Goal: Find specific page/section: Find specific page/section

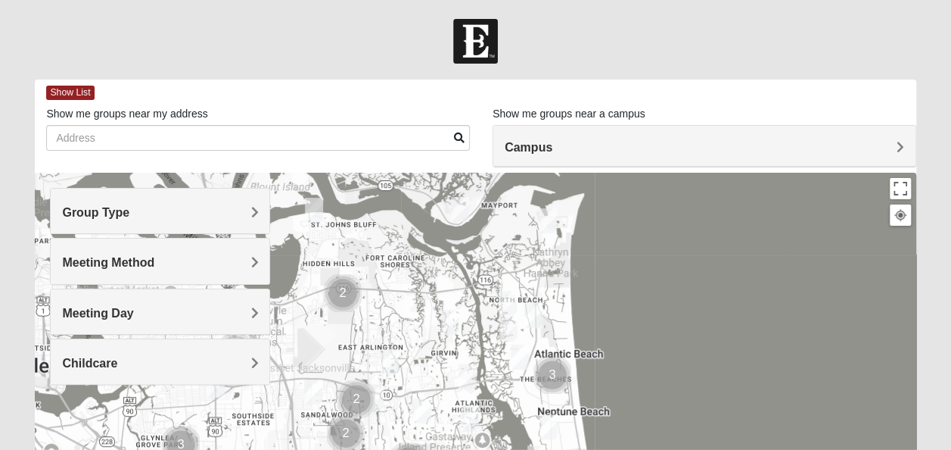
click at [95, 201] on div "Group Type" at bounding box center [160, 210] width 219 height 45
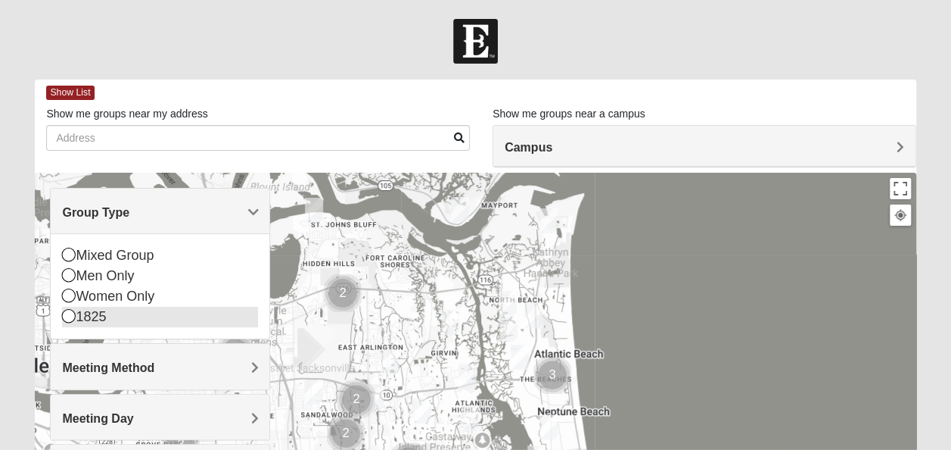
click at [91, 319] on div "1825" at bounding box center [160, 317] width 196 height 20
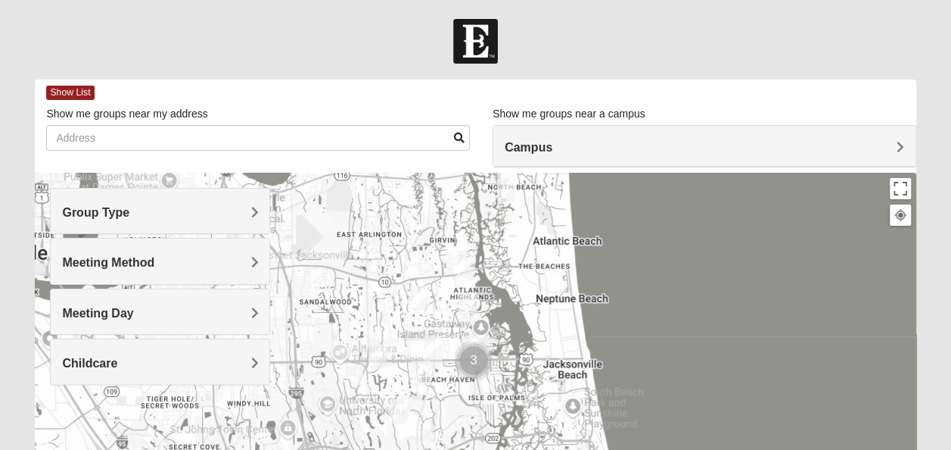
drag, startPoint x: 576, startPoint y: 327, endPoint x: 583, endPoint y: 229, distance: 98.6
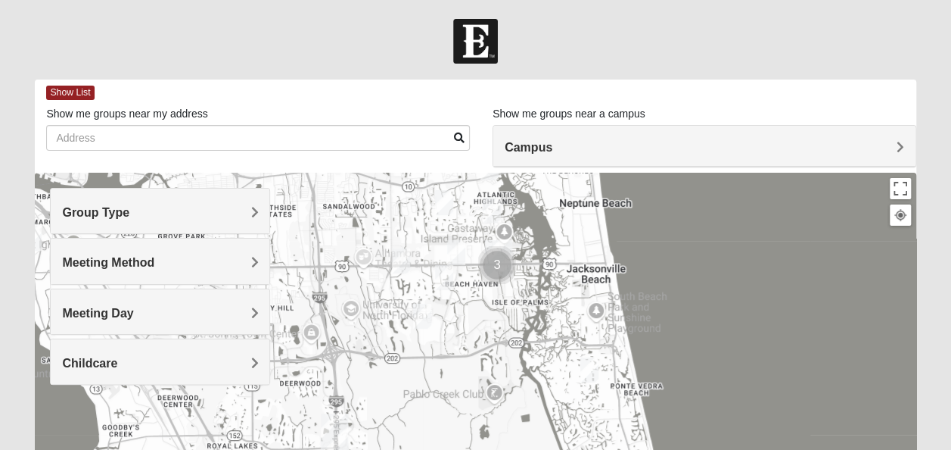
drag, startPoint x: 525, startPoint y: 304, endPoint x: 545, endPoint y: 244, distance: 63.7
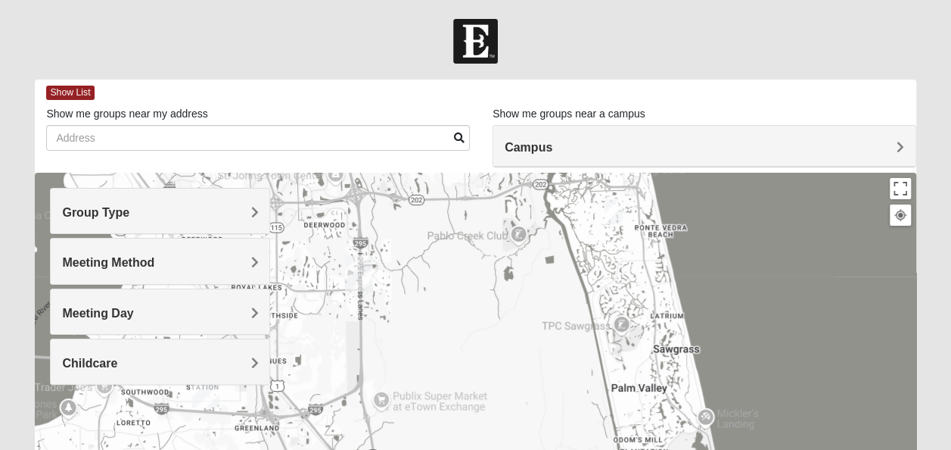
drag, startPoint x: 539, startPoint y: 356, endPoint x: 563, endPoint y: 198, distance: 160.0
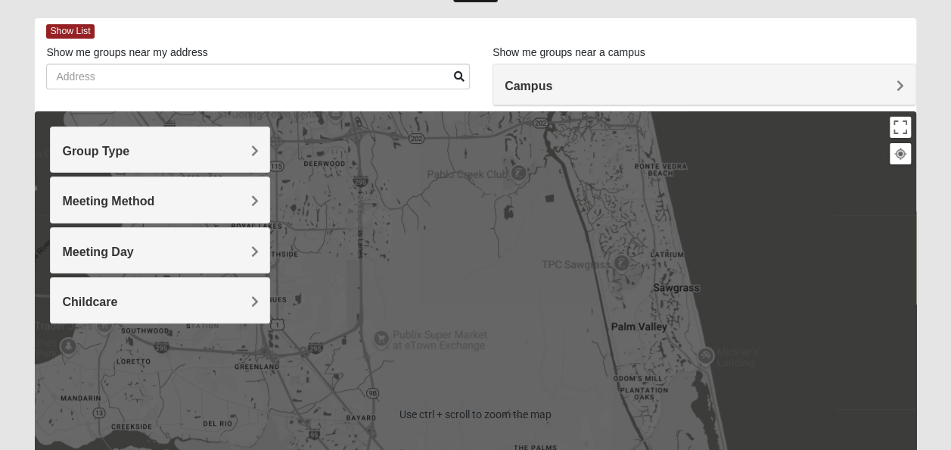
scroll to position [151, 0]
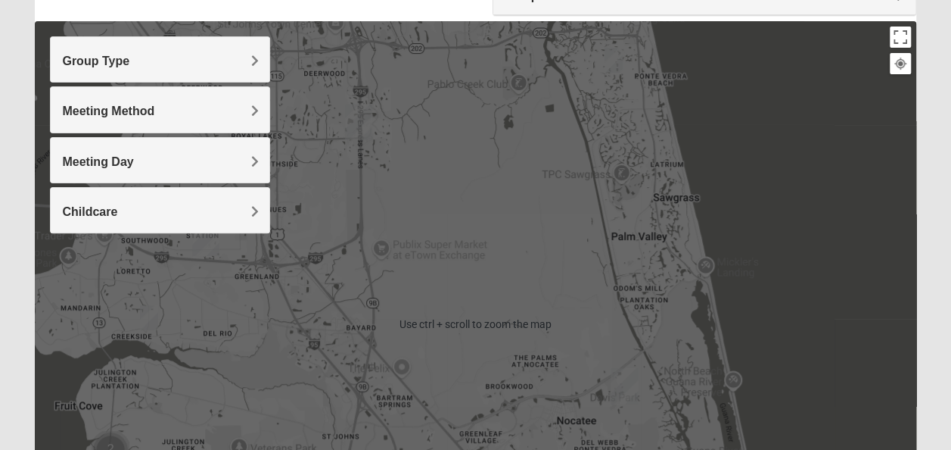
click at [459, 179] on div at bounding box center [475, 323] width 881 height 605
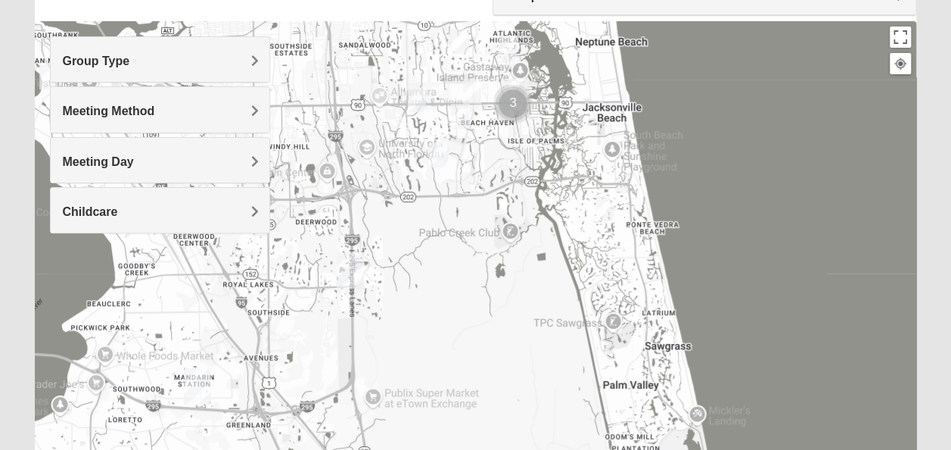
drag, startPoint x: 490, startPoint y: 159, endPoint x: 481, endPoint y: 307, distance: 148.6
click at [481, 307] on div at bounding box center [475, 323] width 881 height 605
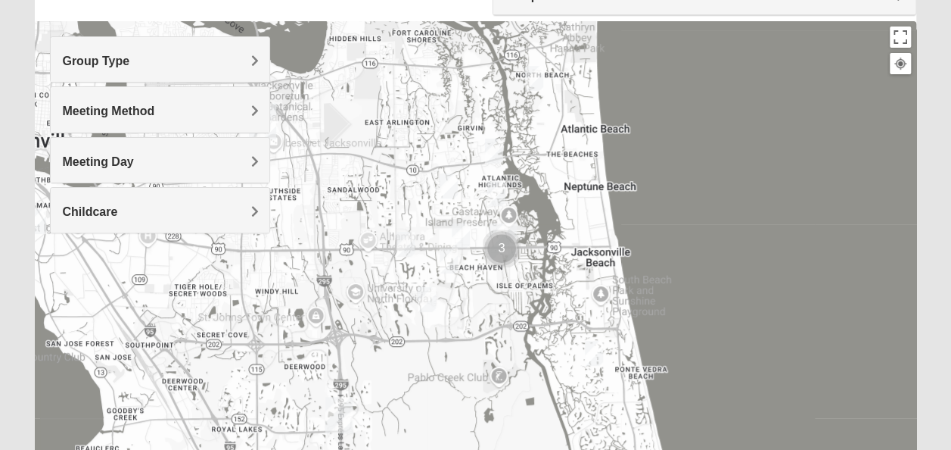
drag, startPoint x: 493, startPoint y: 219, endPoint x: 481, endPoint y: 368, distance: 149.6
click at [481, 368] on div at bounding box center [475, 323] width 881 height 605
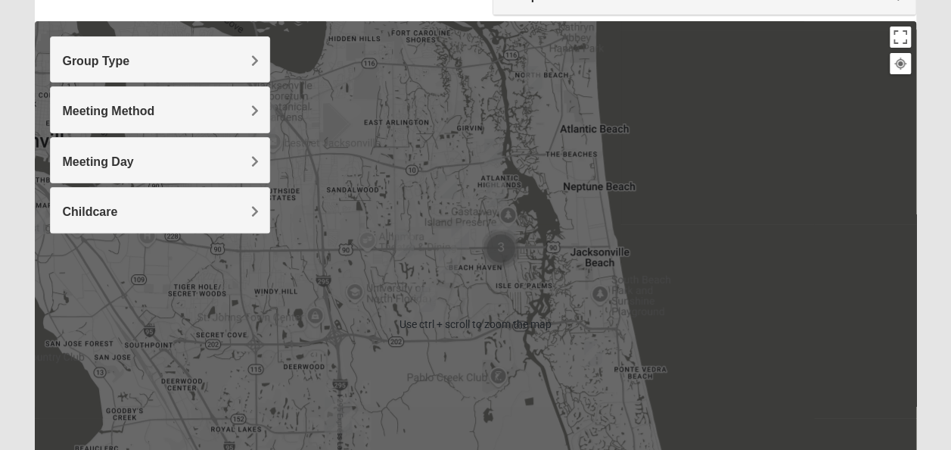
click at [452, 251] on img "1825 Mens Cason 32224" at bounding box center [448, 260] width 30 height 37
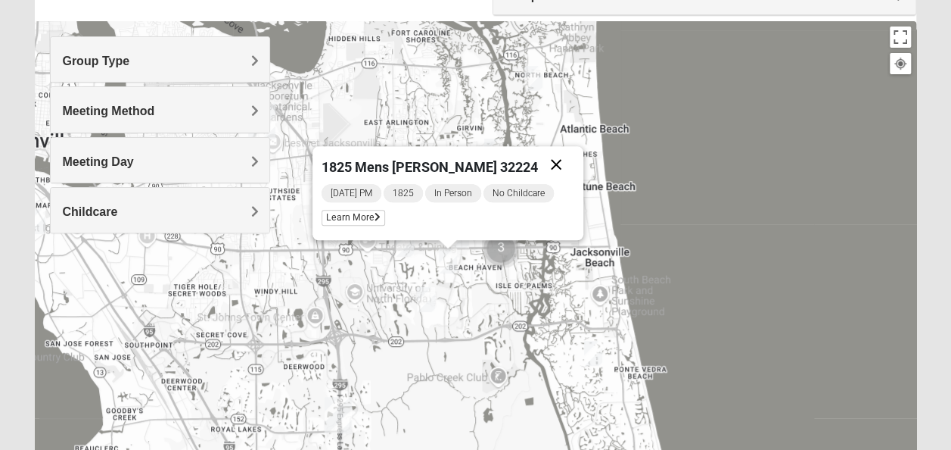
click at [560, 163] on button "Close" at bounding box center [556, 164] width 36 height 36
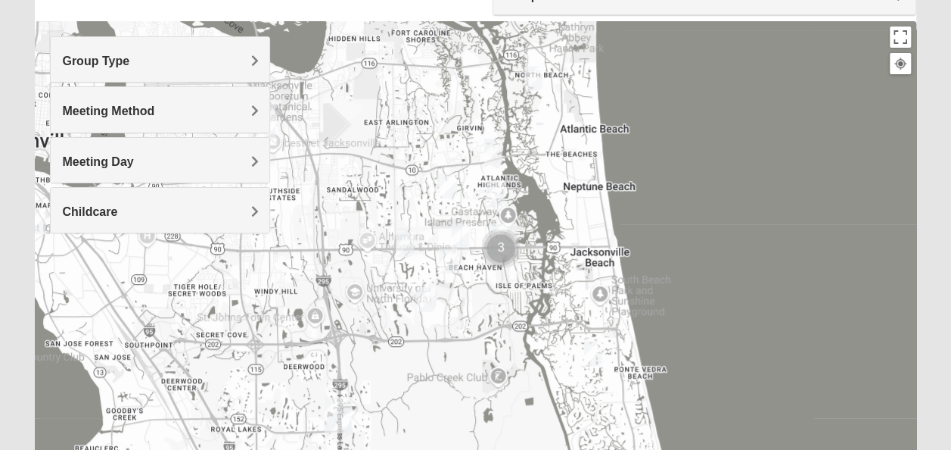
click at [530, 86] on img "1825 Mixed Curry 32233" at bounding box center [533, 78] width 30 height 37
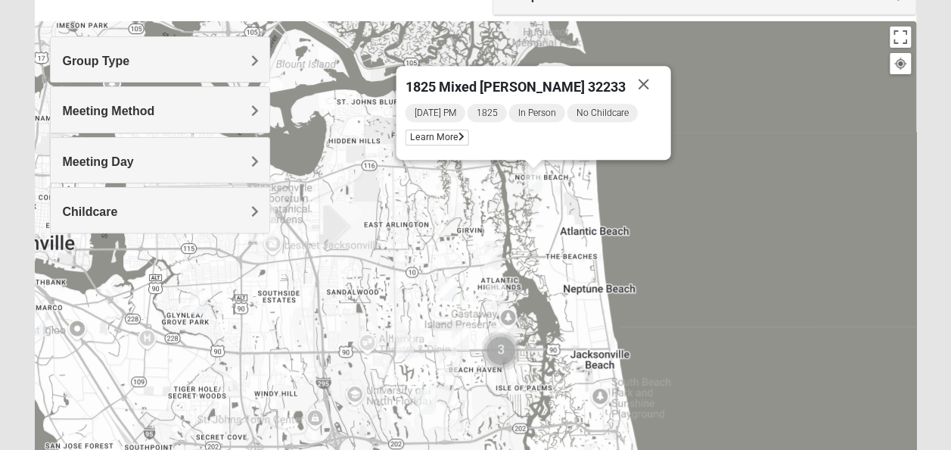
click at [495, 259] on img "1825 Womens Carkhuff 32224" at bounding box center [493, 253] width 30 height 37
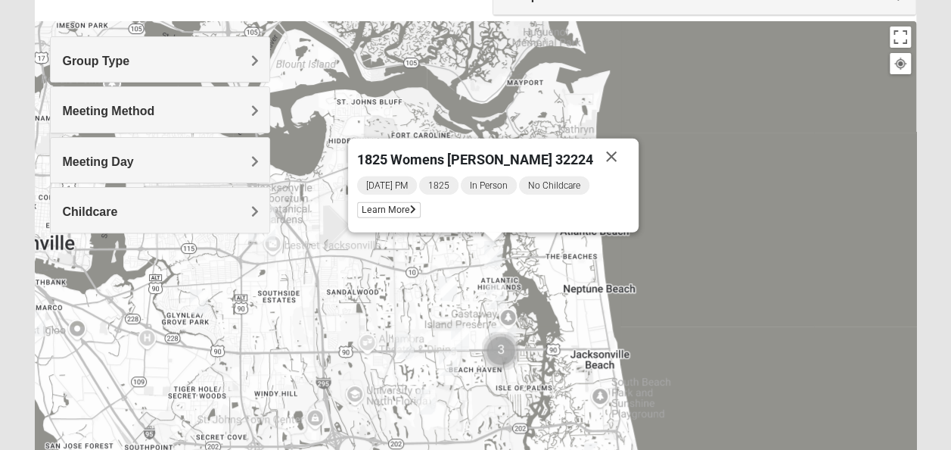
click at [492, 295] on img "1825 Womens Stewart 32224" at bounding box center [496, 295] width 30 height 37
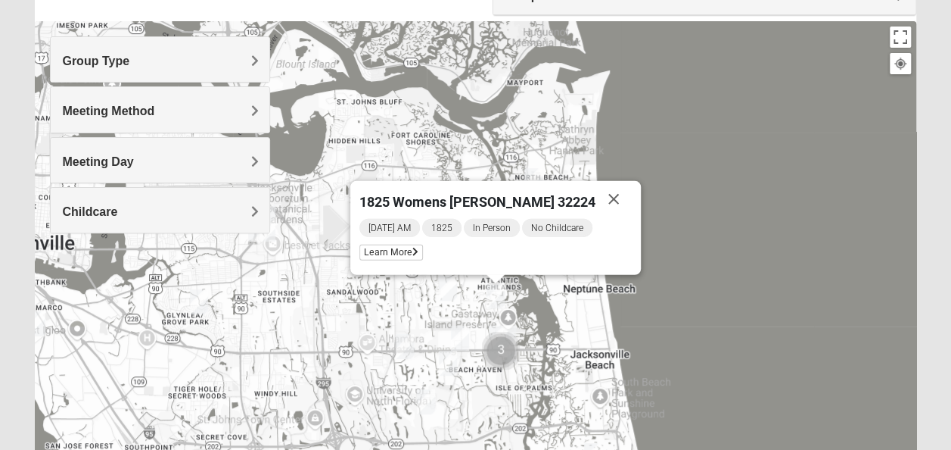
click at [449, 291] on img "1825 Mixed Annis 32246" at bounding box center [448, 287] width 30 height 37
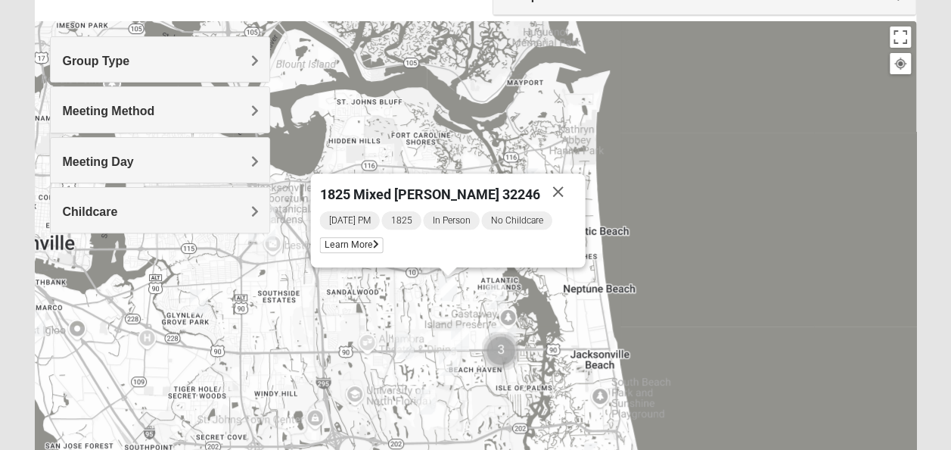
click at [464, 334] on img "1825 Womens Annis/Ferguson 32246" at bounding box center [460, 337] width 30 height 37
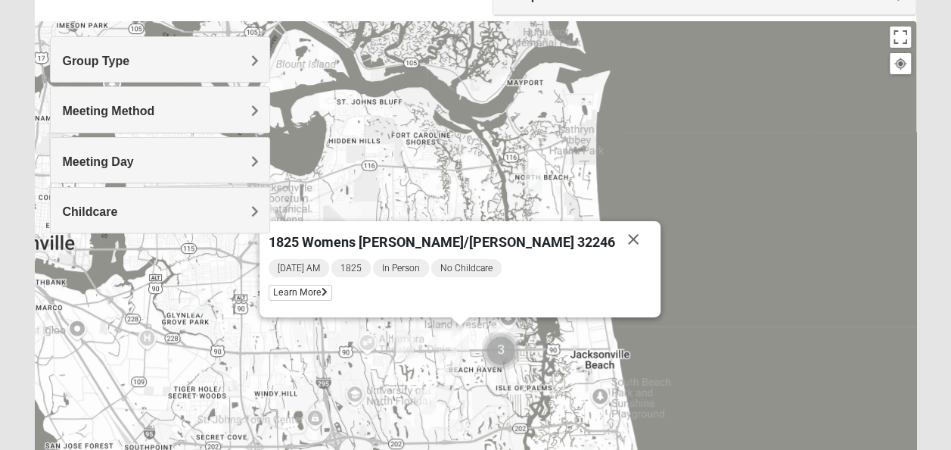
click at [447, 359] on img "1825 Mens Cason 32224" at bounding box center [448, 362] width 30 height 37
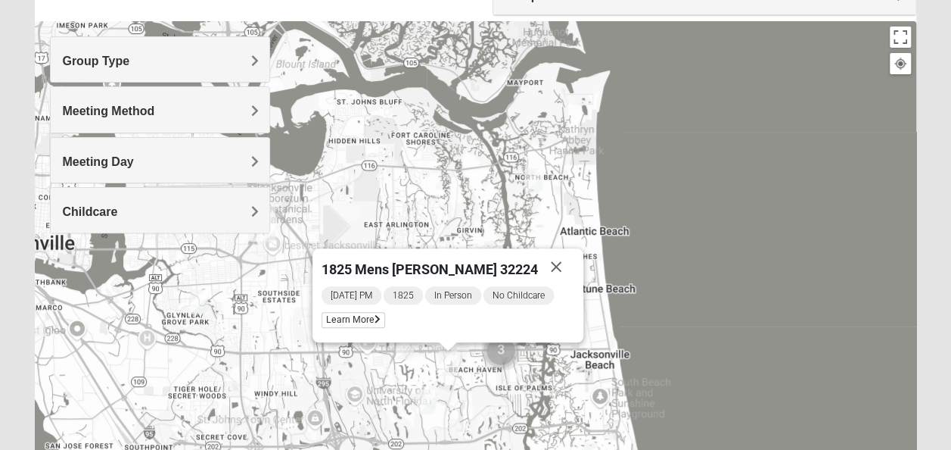
click at [407, 344] on img "1825 Womens Largin 32224" at bounding box center [405, 346] width 30 height 37
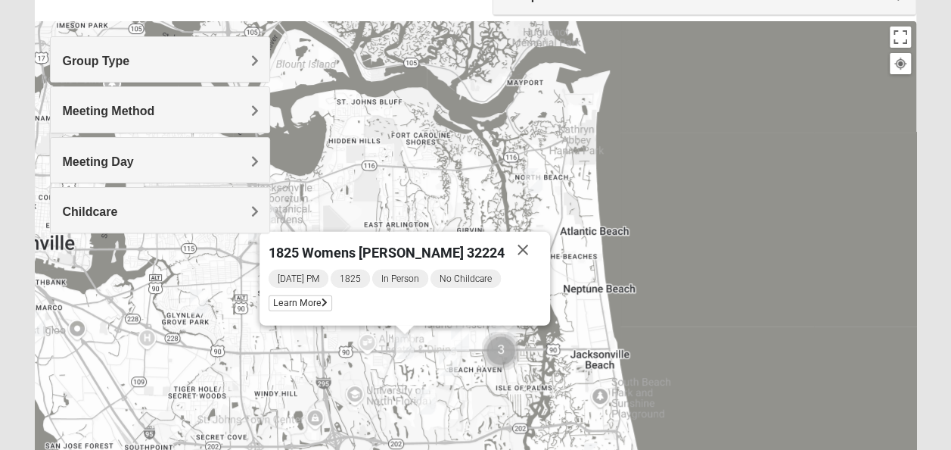
drag, startPoint x: 432, startPoint y: 398, endPoint x: 425, endPoint y: 391, distance: 10.7
click at [432, 398] on img "1825 Womens Brunetti 32224" at bounding box center [426, 401] width 30 height 37
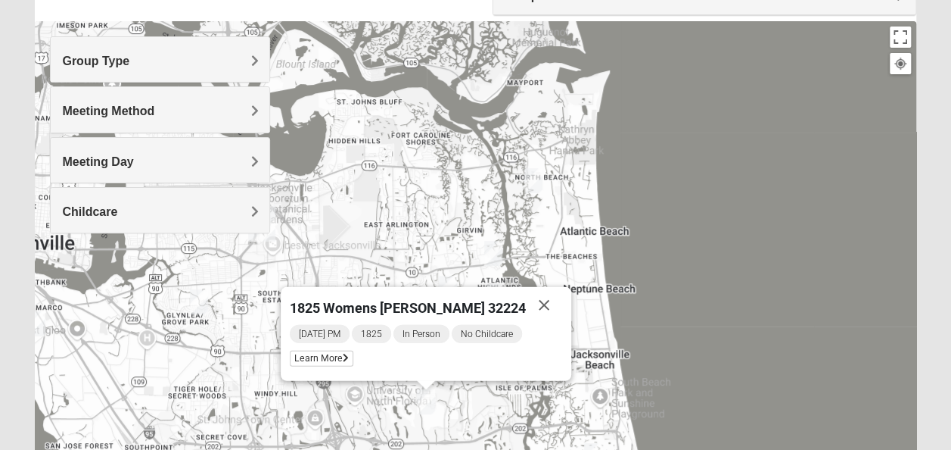
click at [195, 300] on img "1825 Mixed Shamet 32216" at bounding box center [199, 301] width 30 height 37
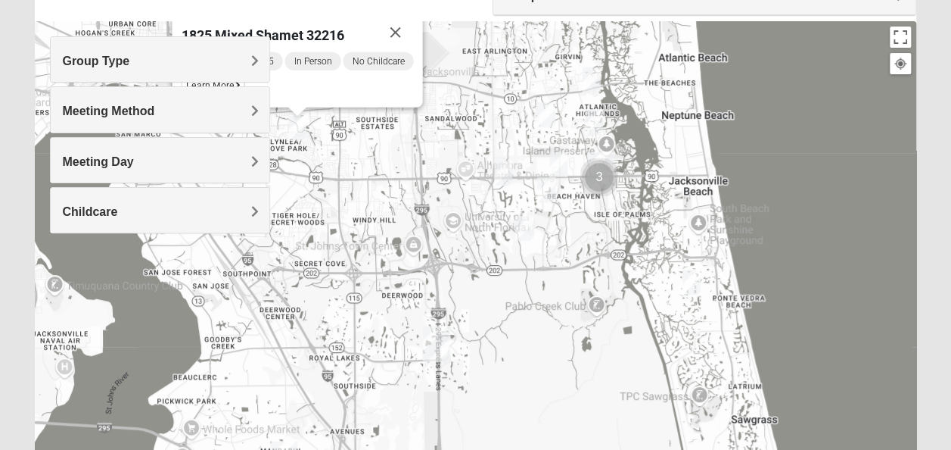
drag, startPoint x: 418, startPoint y: 350, endPoint x: 453, endPoint y: 132, distance: 220.8
click at [453, 132] on div "1825 Mixed Shamet 32216 [DATE] PM 1825 In Person No Childcare Learn More" at bounding box center [475, 323] width 881 height 605
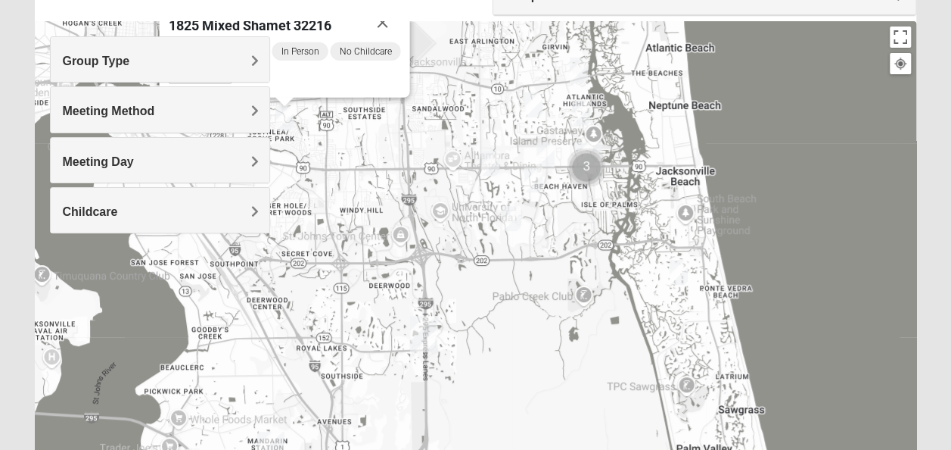
click at [675, 275] on img "1825 Mixed Gatewood/Morales 32082" at bounding box center [679, 272] width 30 height 37
click at [682, 269] on img "1825 Mixed Gatewood/Morales 32082" at bounding box center [677, 271] width 30 height 37
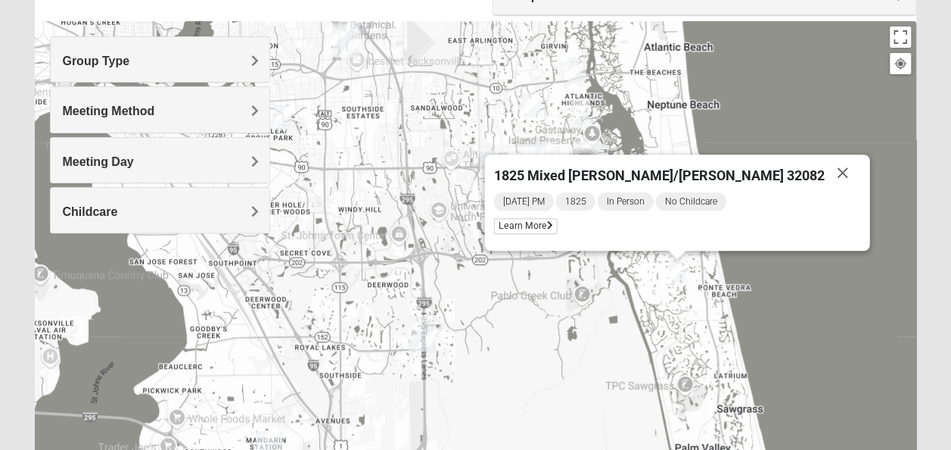
click at [110, 59] on span "Group Type" at bounding box center [95, 60] width 67 height 13
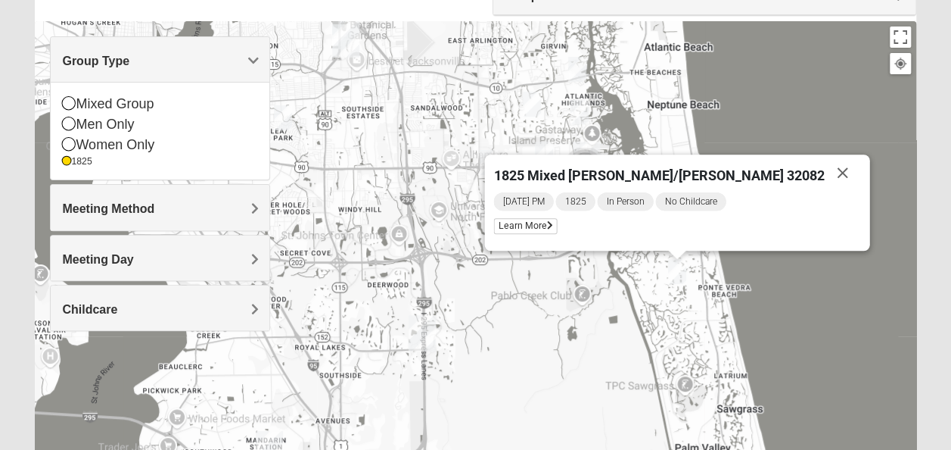
click at [413, 174] on div "1825 Mixed [PERSON_NAME]/[PERSON_NAME] 32082 [DATE] PM 1825 In Person No Childc…" at bounding box center [475, 323] width 881 height 605
click at [825, 176] on button "Close" at bounding box center [843, 172] width 36 height 36
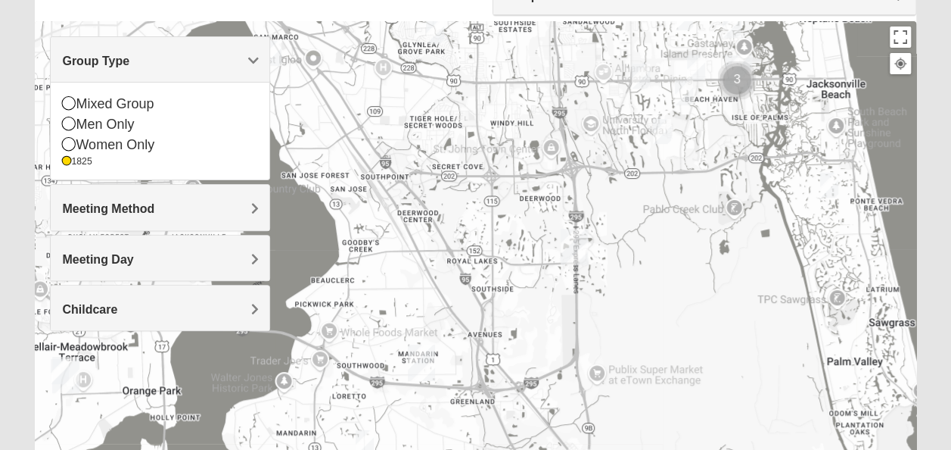
drag, startPoint x: 472, startPoint y: 322, endPoint x: 608, endPoint y: 235, distance: 160.6
click at [616, 235] on div at bounding box center [475, 323] width 881 height 605
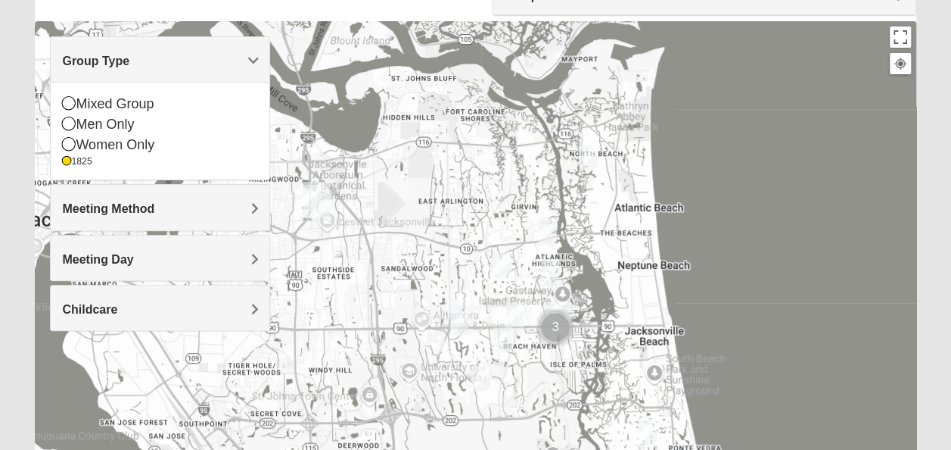
drag, startPoint x: 569, startPoint y: 88, endPoint x: 399, endPoint y: 380, distance: 338.1
click at [399, 380] on div at bounding box center [475, 323] width 881 height 605
click at [545, 223] on img "1825 Womens Carkhuff 32224" at bounding box center [548, 229] width 30 height 37
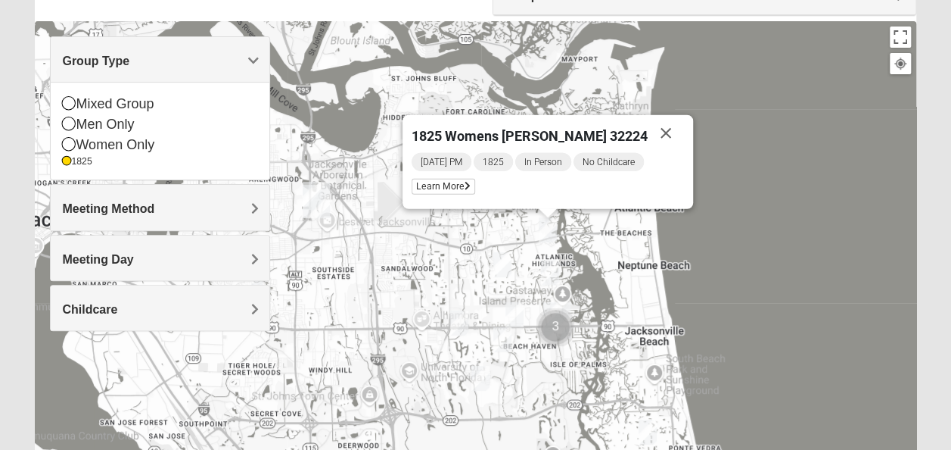
click at [507, 258] on img "1825 Mixed Annis 32246" at bounding box center [502, 264] width 30 height 37
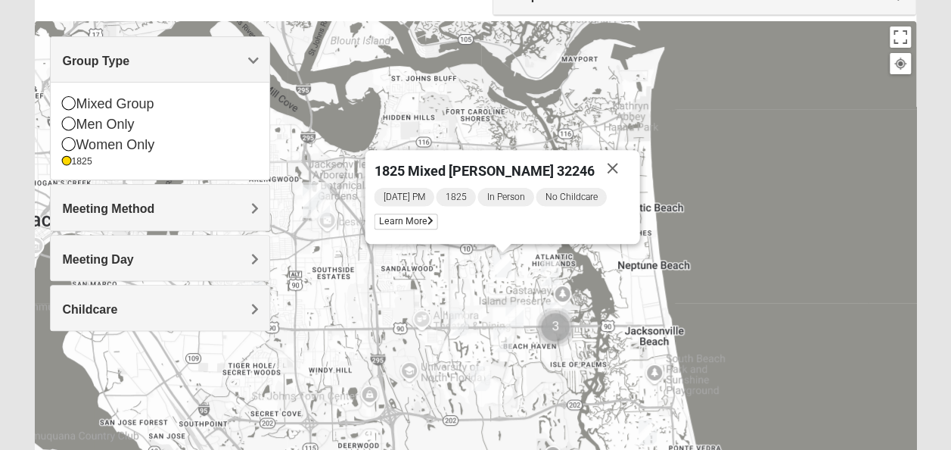
click at [549, 264] on img "1825 Womens Stewart 32224" at bounding box center [550, 272] width 30 height 37
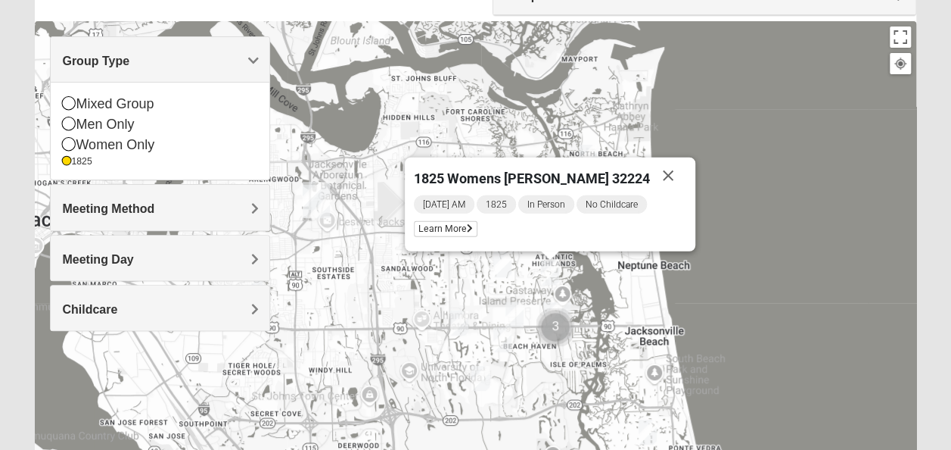
click at [517, 314] on img "1825 Womens Annis/Ferguson 32246" at bounding box center [514, 314] width 30 height 37
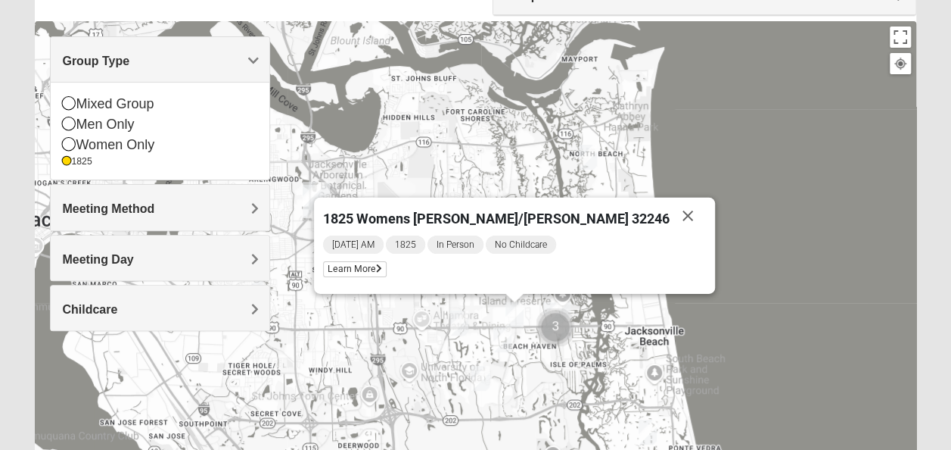
click at [503, 340] on img "1825 Mens Cason 32224" at bounding box center [502, 339] width 30 height 37
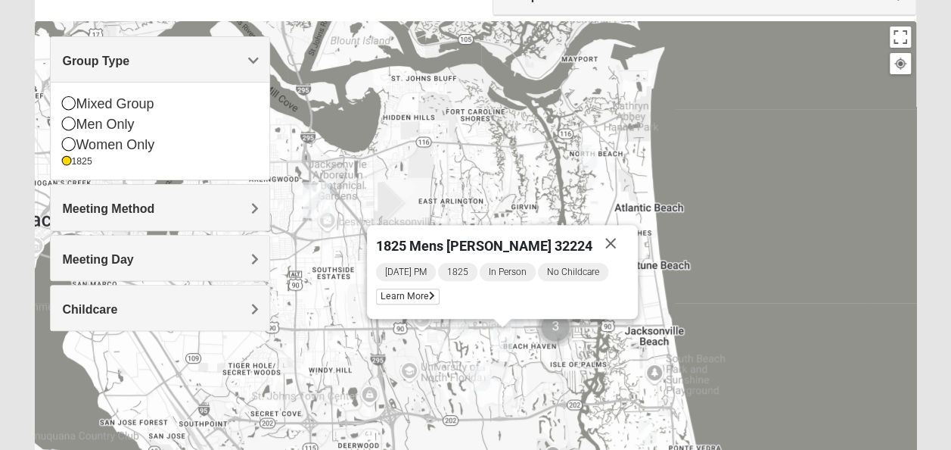
click at [481, 372] on img "1825 Womens Brunetti 32224" at bounding box center [480, 377] width 30 height 37
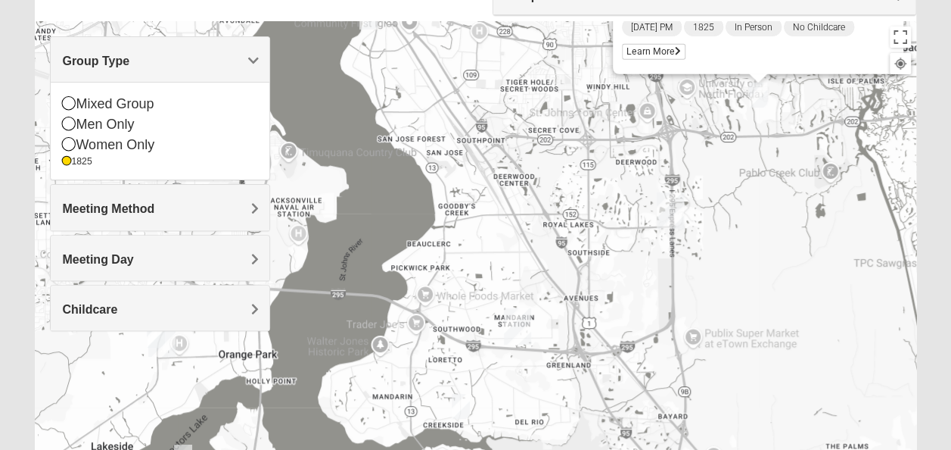
drag, startPoint x: 434, startPoint y: 227, endPoint x: 712, endPoint y: -56, distance: 396.6
click at [712, 0] on html "Log In Find A Group Error Show List Loading Groups" at bounding box center [475, 265] width 951 height 833
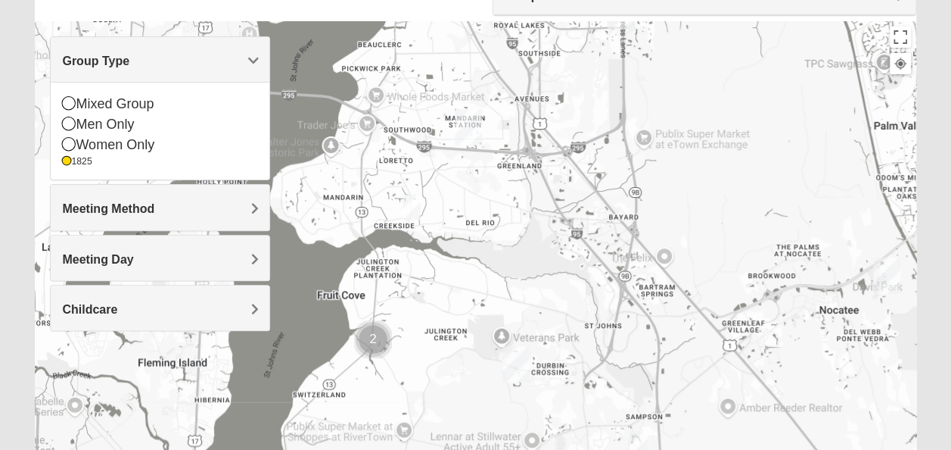
drag, startPoint x: 723, startPoint y: 333, endPoint x: 672, endPoint y: 124, distance: 215.1
click at [672, 124] on div "1825 Womens [PERSON_NAME] 32224 [DATE] PM 1825 In Person No Childcare Learn More" at bounding box center [475, 323] width 881 height 605
click at [412, 225] on img "1825 Mixed Lloyd 32223" at bounding box center [412, 206] width 30 height 37
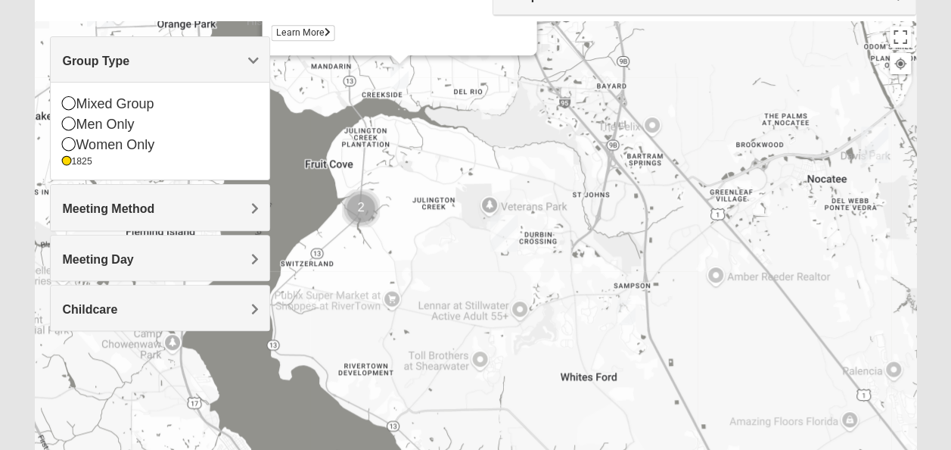
drag, startPoint x: 528, startPoint y: 316, endPoint x: 512, endPoint y: 166, distance: 150.7
click at [512, 166] on div "1825 Mixed [PERSON_NAME] 32223 [DATE] PM 1825 In Person No Childcare Learn More" at bounding box center [475, 323] width 881 height 605
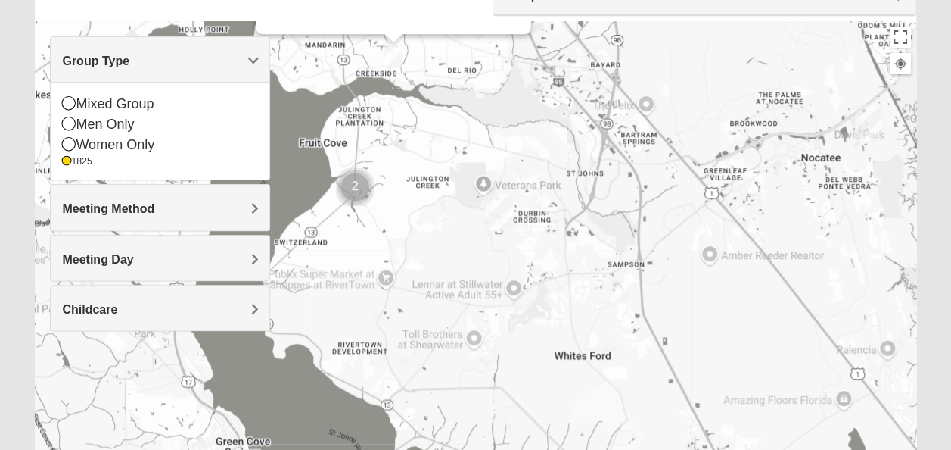
click at [619, 292] on img "1825 Mixed Lovin/Hale 32092" at bounding box center [620, 290] width 30 height 37
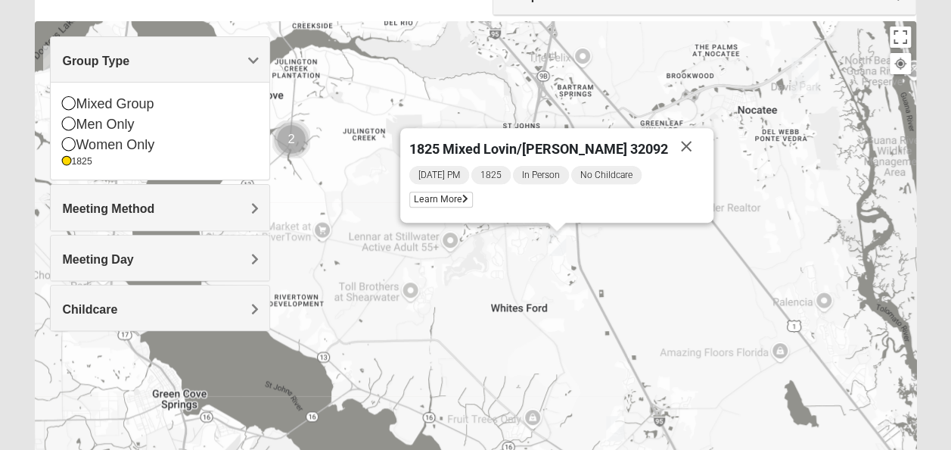
drag, startPoint x: 550, startPoint y: 325, endPoint x: 490, endPoint y: 274, distance: 79.5
click at [490, 274] on div "1825 Mixed Lovin/[PERSON_NAME] 32092 [DATE] PM 1825 In Person No Childcare Lear…" at bounding box center [475, 323] width 881 height 605
click at [667, 139] on button "Close" at bounding box center [685, 145] width 36 height 36
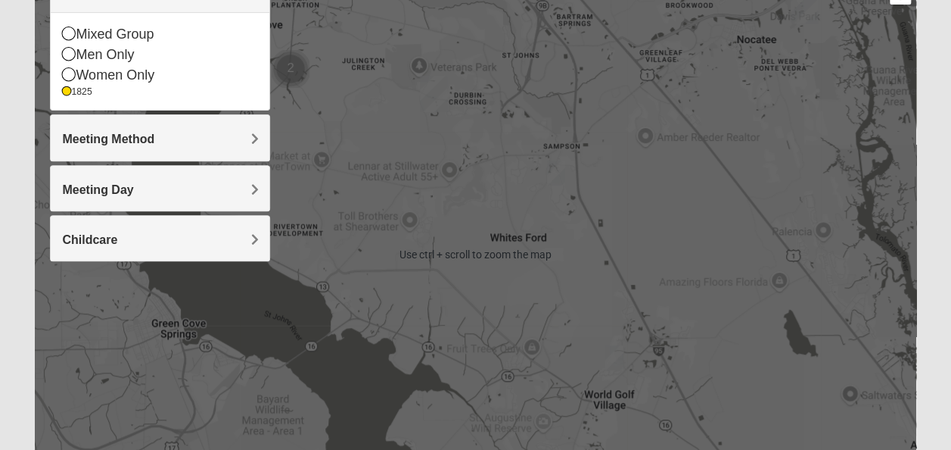
scroll to position [227, 0]
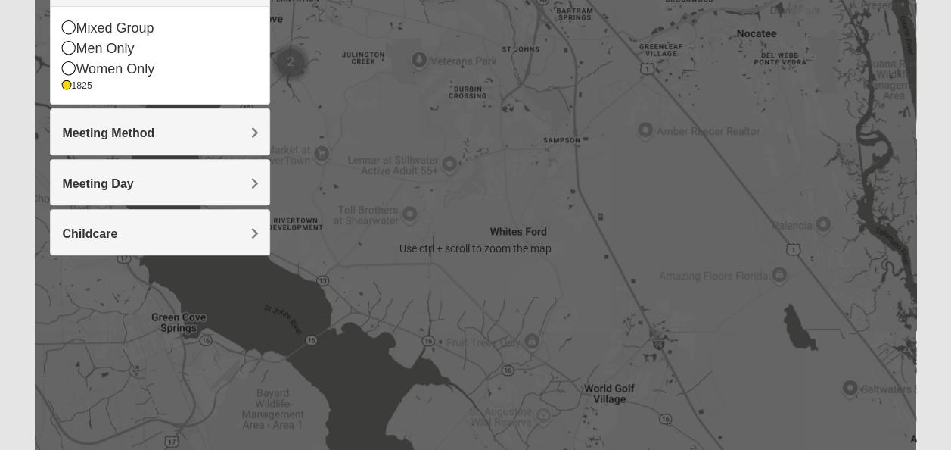
click at [561, 161] on img "1825 Mixed Lovin/Hale 32092" at bounding box center [556, 166] width 30 height 37
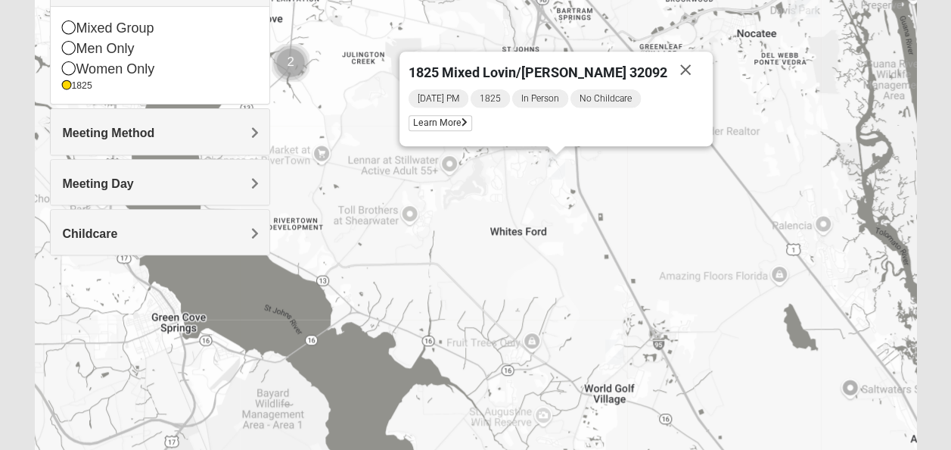
click at [618, 354] on img "1825 Mixed Barfield 32092" at bounding box center [614, 351] width 30 height 37
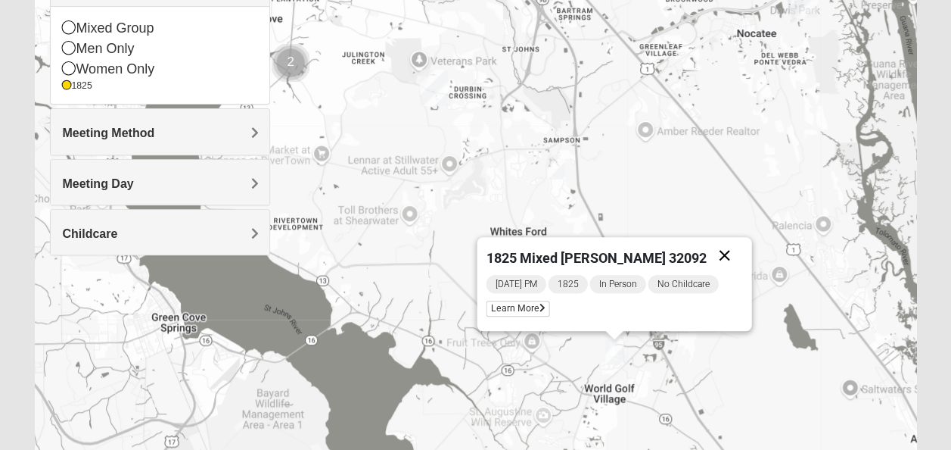
click at [723, 260] on button "Close" at bounding box center [725, 255] width 36 height 36
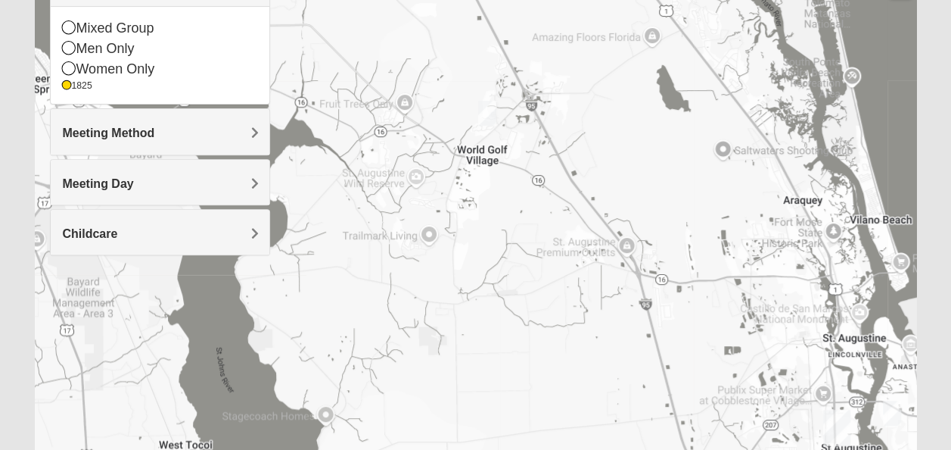
drag, startPoint x: 654, startPoint y: 295, endPoint x: 389, endPoint y: 61, distance: 353.3
click at [525, 54] on div at bounding box center [475, 248] width 881 height 605
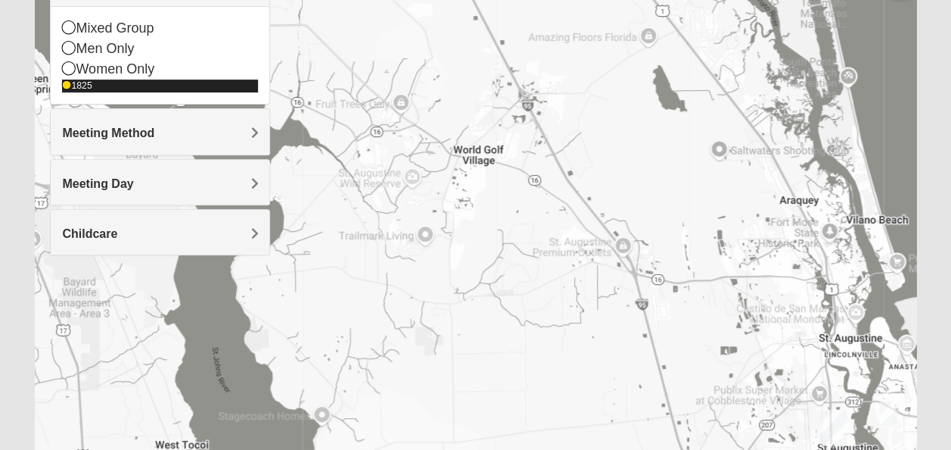
click at [79, 80] on div "1825" at bounding box center [160, 85] width 196 height 13
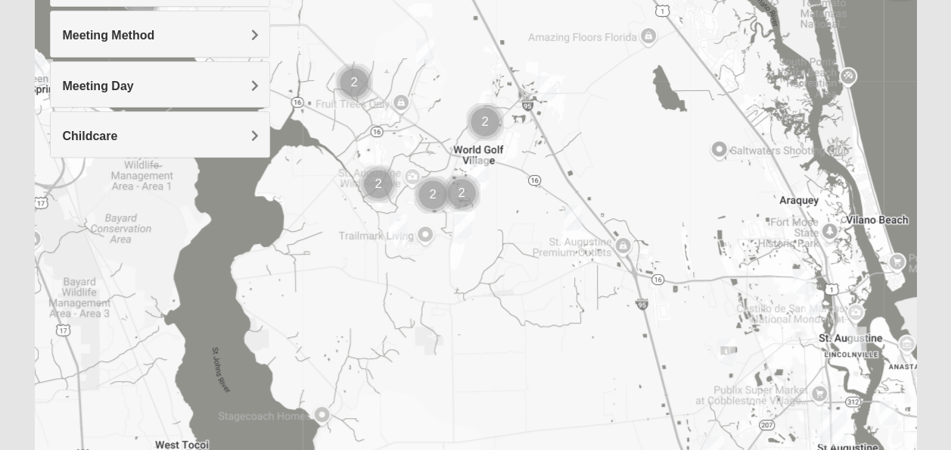
click at [469, 232] on img "Mixed Longacre 32092" at bounding box center [463, 225] width 30 height 37
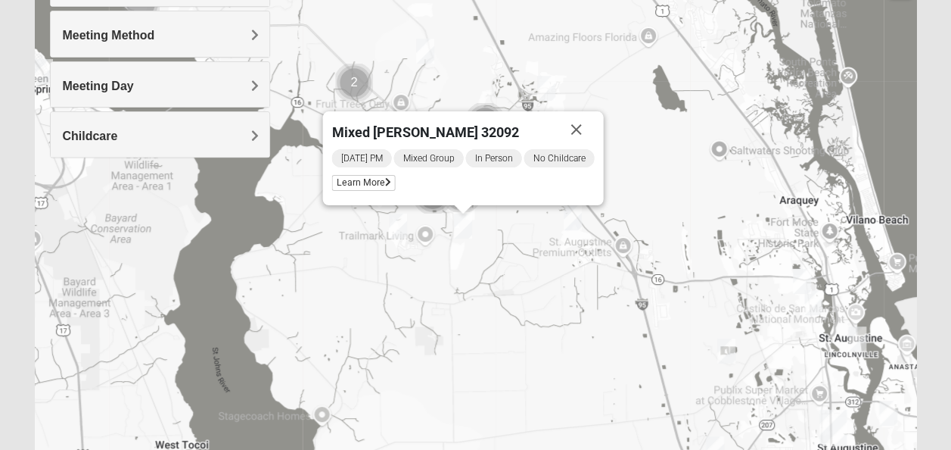
click at [404, 235] on img "Womens Worsham / Schultheis 32092" at bounding box center [398, 225] width 30 height 37
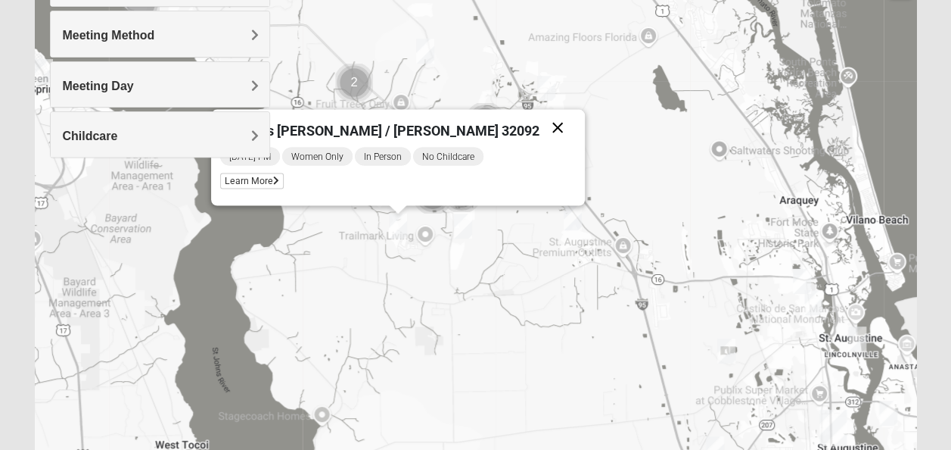
click at [540, 127] on button "Close" at bounding box center [558, 128] width 36 height 36
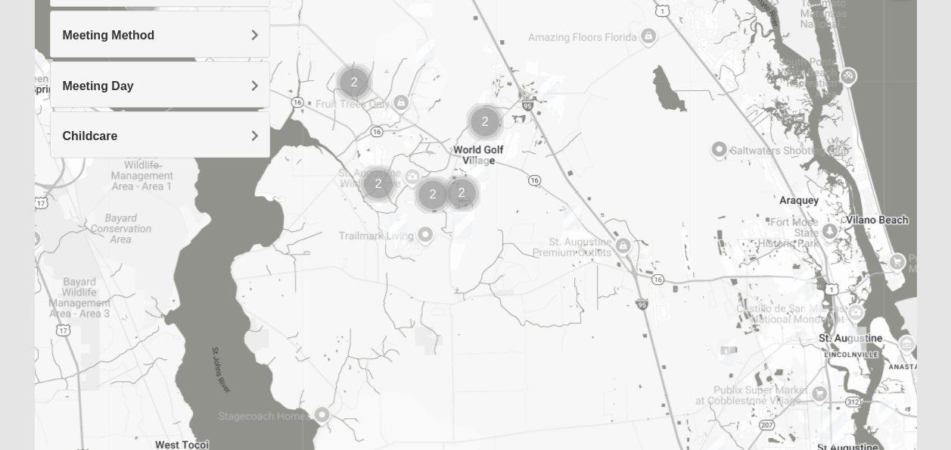
click at [482, 165] on img "Womens Shesterenko 32092" at bounding box center [480, 169] width 30 height 37
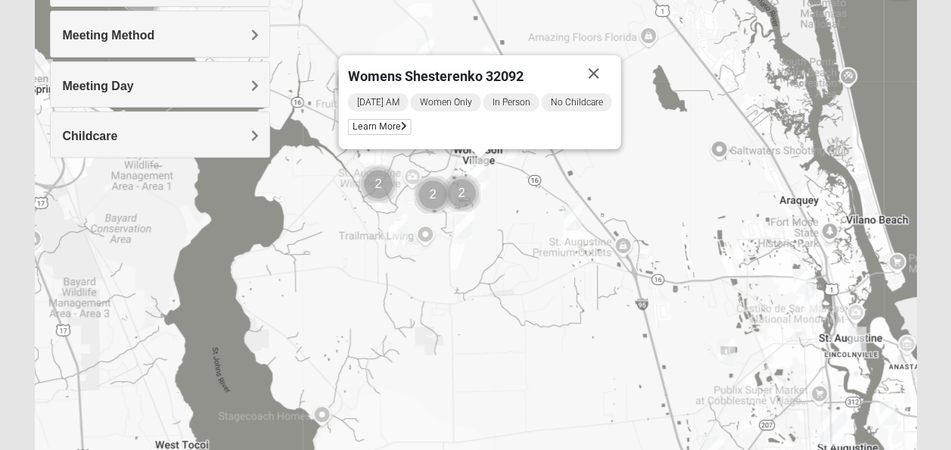
drag, startPoint x: 589, startPoint y: 219, endPoint x: 579, endPoint y: 221, distance: 10.0
click at [587, 220] on div "Womens Shesterenko 32092 [DATE] AM Women Only In Person No Childcare Learn More" at bounding box center [475, 248] width 881 height 605
click at [577, 221] on img "Mixed Jakubowski 32092" at bounding box center [573, 217] width 30 height 37
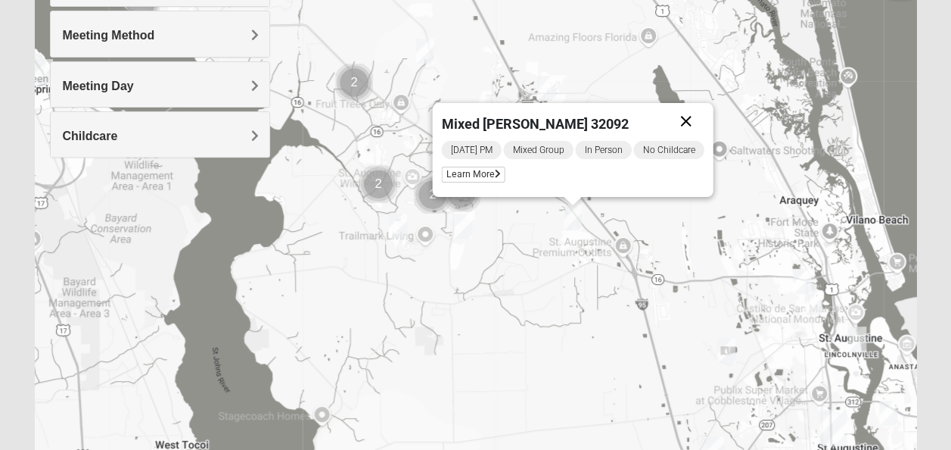
click at [684, 127] on button "Close" at bounding box center [686, 121] width 36 height 36
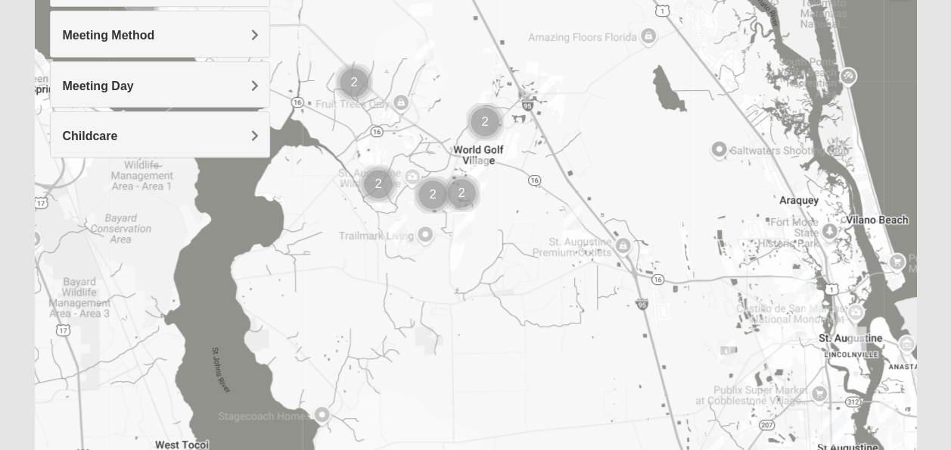
click at [481, 128] on img "Cluster of 2 groups" at bounding box center [485, 122] width 50 height 50
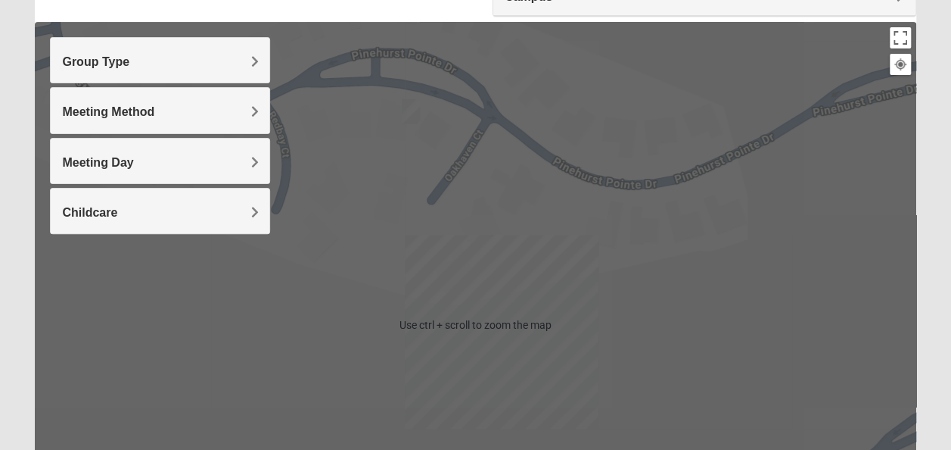
scroll to position [81, 0]
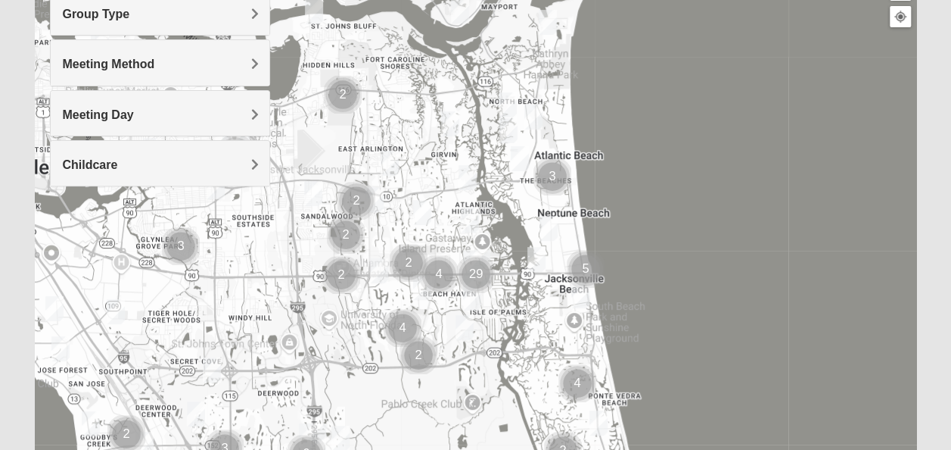
scroll to position [227, 0]
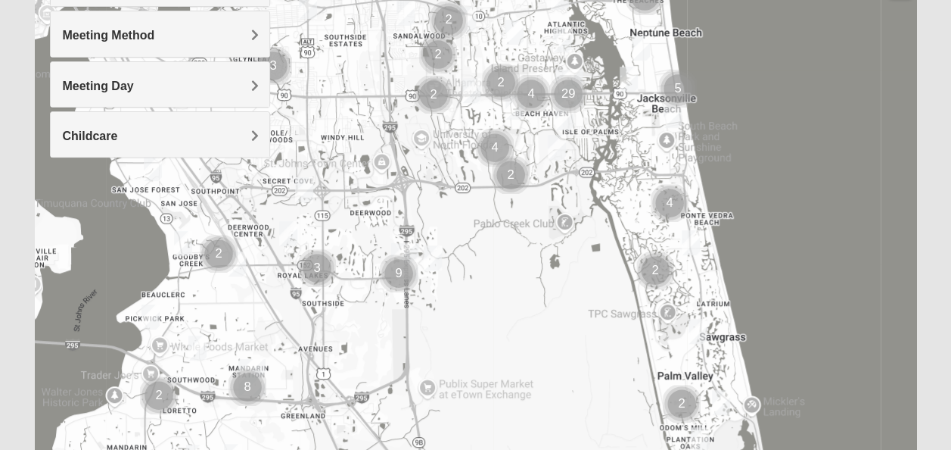
drag, startPoint x: 530, startPoint y: 274, endPoint x: 625, endPoint y: 123, distance: 178.9
click at [625, 123] on div at bounding box center [475, 248] width 881 height 605
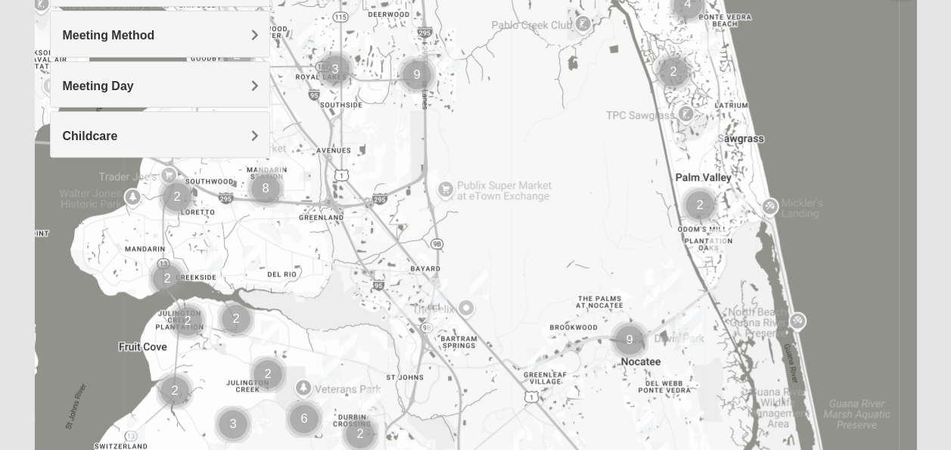
drag, startPoint x: 595, startPoint y: 289, endPoint x: 613, endPoint y: 77, distance: 212.7
click at [613, 77] on div at bounding box center [475, 248] width 881 height 605
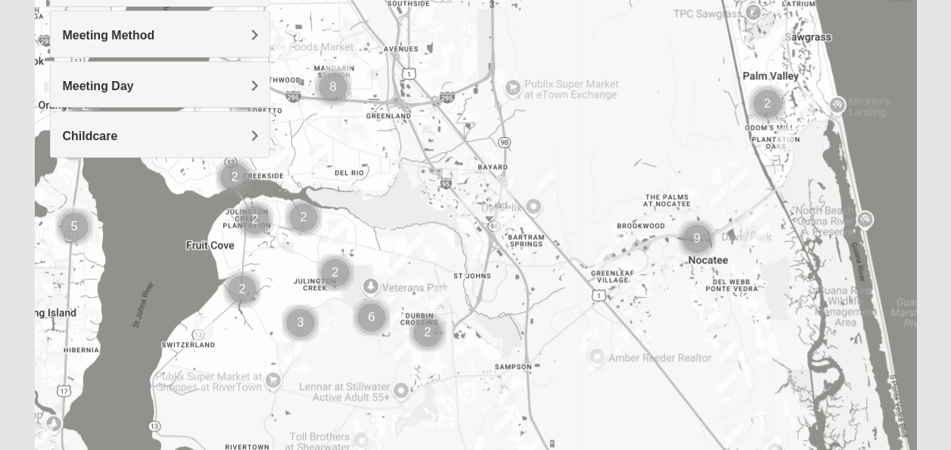
drag, startPoint x: 543, startPoint y: 204, endPoint x: 613, endPoint y: 107, distance: 119.7
click at [613, 107] on div at bounding box center [475, 248] width 881 height 605
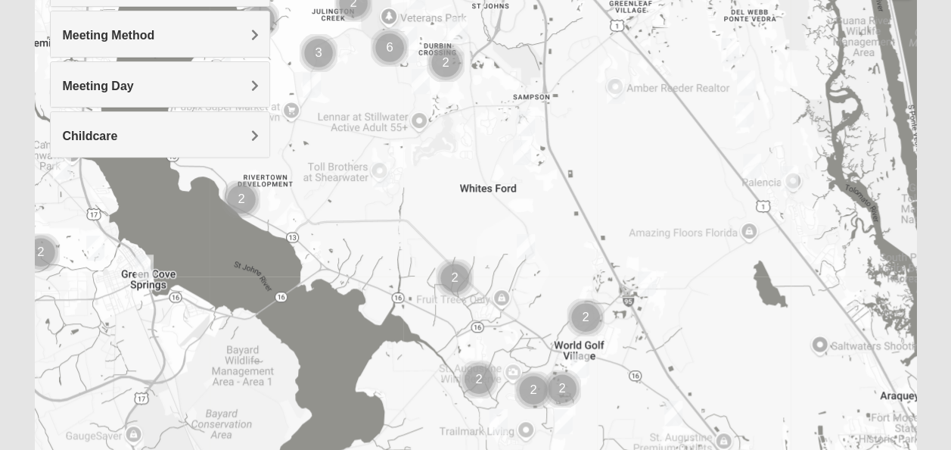
drag, startPoint x: 583, startPoint y: 293, endPoint x: 599, endPoint y: 23, distance: 270.6
click at [599, 23] on div at bounding box center [475, 248] width 881 height 605
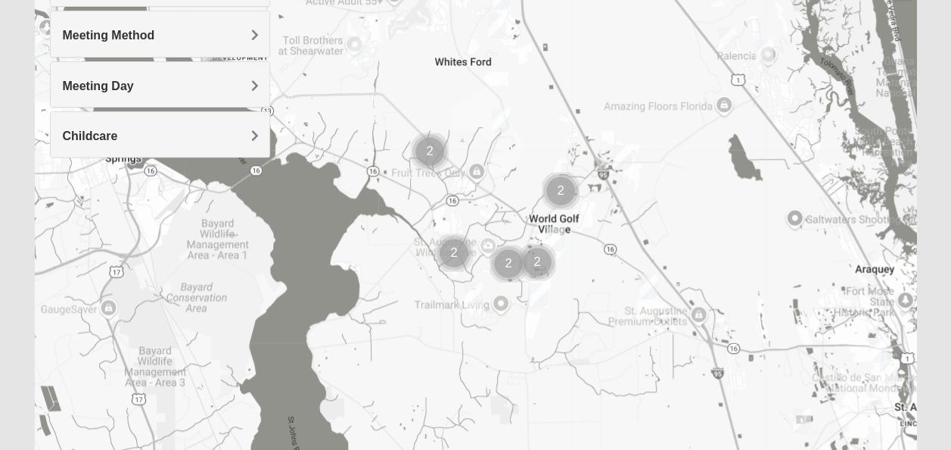
drag, startPoint x: 632, startPoint y: 156, endPoint x: 600, endPoint y: 8, distance: 151.7
click at [602, 0] on html "Log In Find A Group Error Show List Loading Groups" at bounding box center [475, 189] width 951 height 833
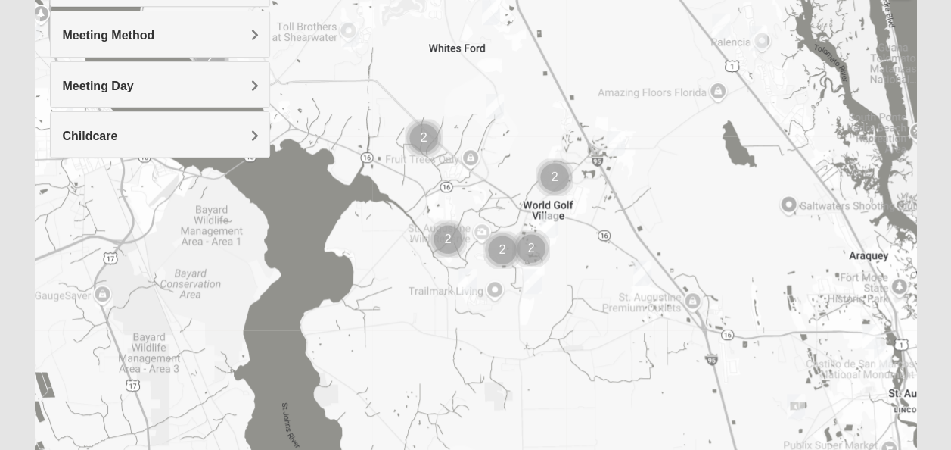
click at [553, 216] on img "Womens Shesterenko 32092" at bounding box center [549, 225] width 30 height 37
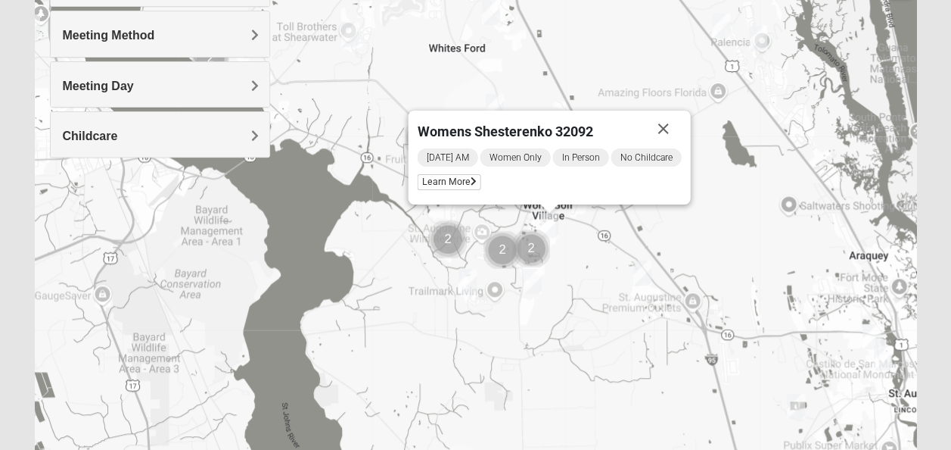
click at [474, 282] on img "Womens Worsham / Schultheis 32092" at bounding box center [468, 281] width 30 height 37
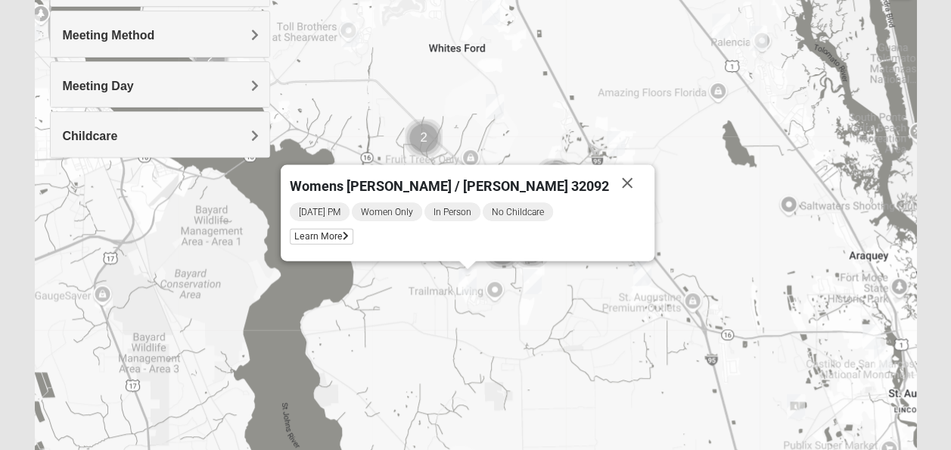
click at [531, 282] on img "Mixed Longacre 32092" at bounding box center [533, 281] width 30 height 37
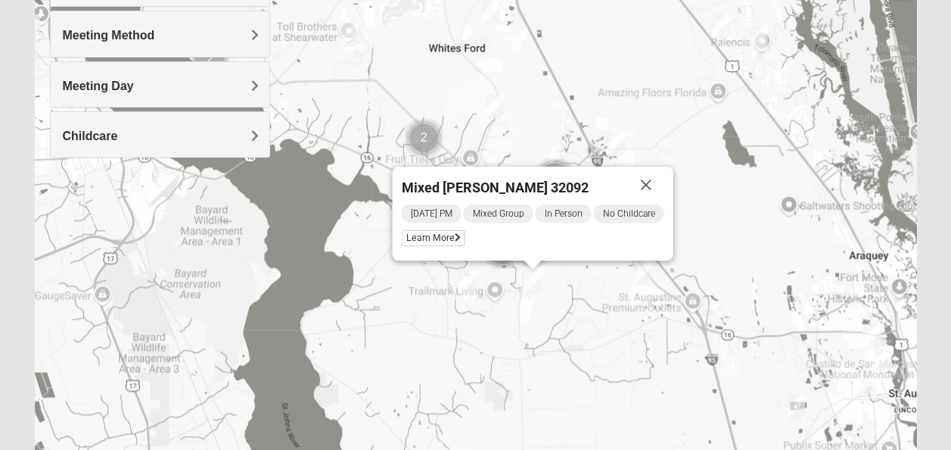
click at [646, 272] on img "Mixed Jakubowski 32092" at bounding box center [642, 272] width 30 height 37
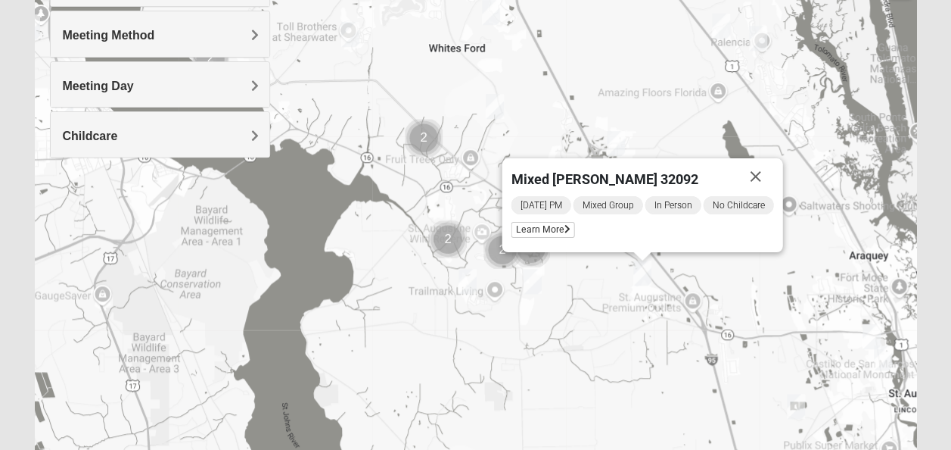
click at [684, 297] on div "Mixed Jakubowski 32092 Thursday PM Mixed Group In Person No Childcare Learn More" at bounding box center [475, 248] width 881 height 605
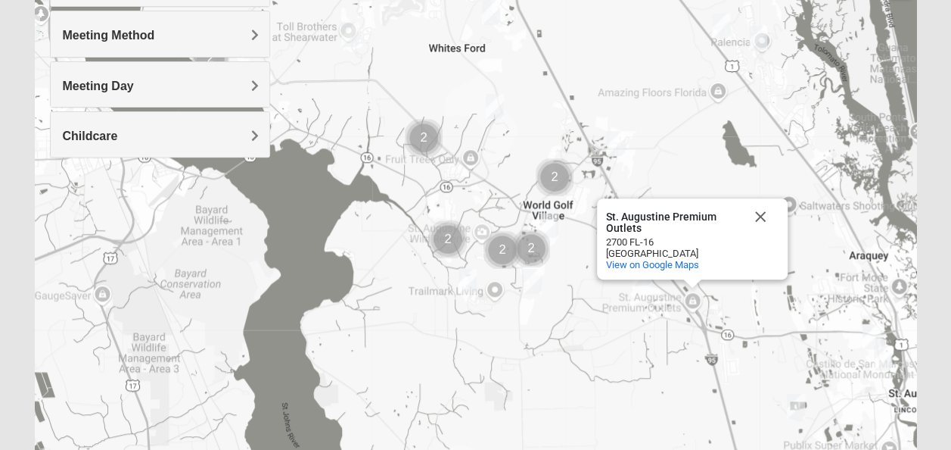
click at [767, 170] on div "St. Augustine Premium Outlets St. Augustine Premium Outlets 2700 FL-16 St. Augu…" at bounding box center [475, 248] width 881 height 605
click at [491, 108] on img "Mixed Land 32092" at bounding box center [495, 106] width 30 height 37
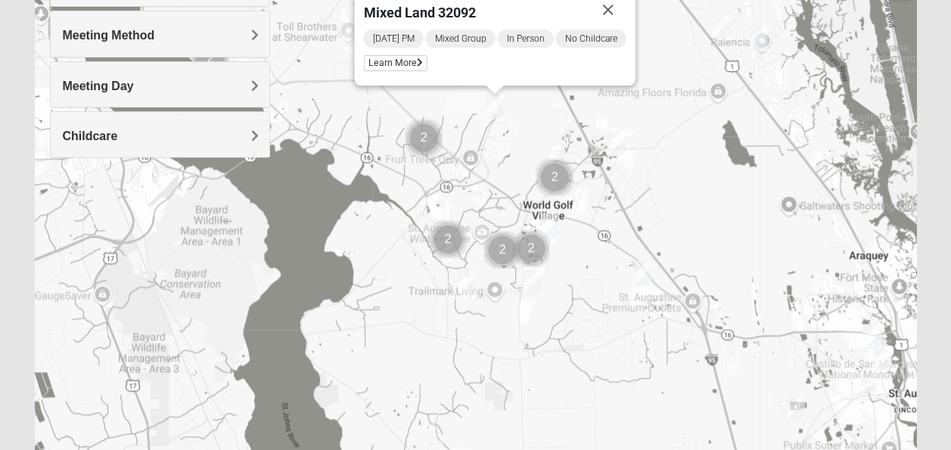
click at [623, 145] on img "Mixed Owen/Monk 32095" at bounding box center [616, 143] width 30 height 37
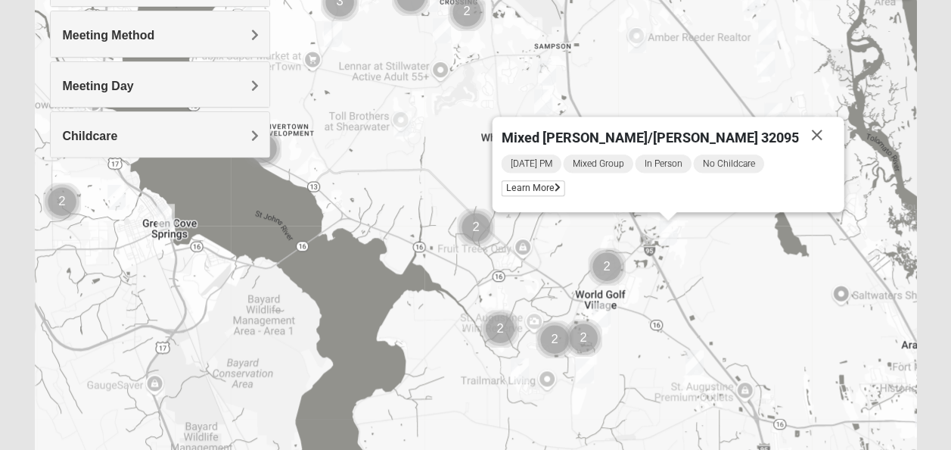
drag, startPoint x: 552, startPoint y: 153, endPoint x: 605, endPoint y: 245, distance: 106.4
click at [605, 245] on img "Cluster of 2 groups" at bounding box center [607, 266] width 50 height 50
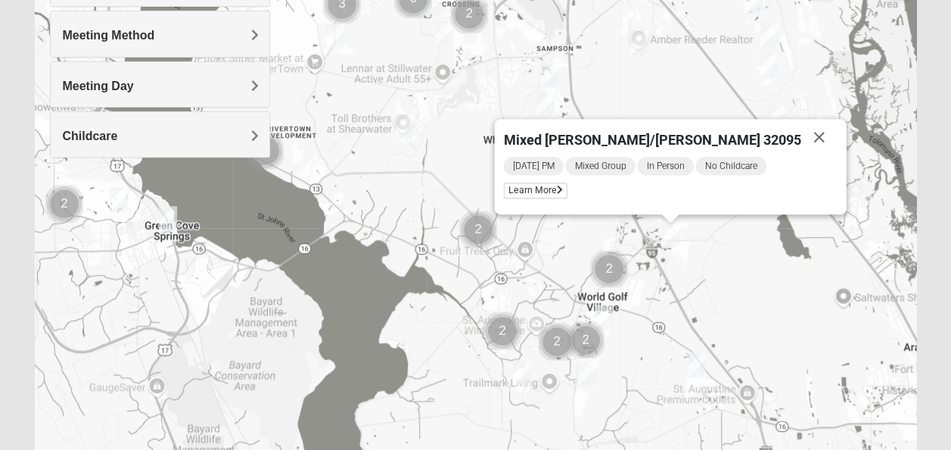
click at [411, 132] on img "Womens Driskell-Mele 32092" at bounding box center [405, 125] width 30 height 37
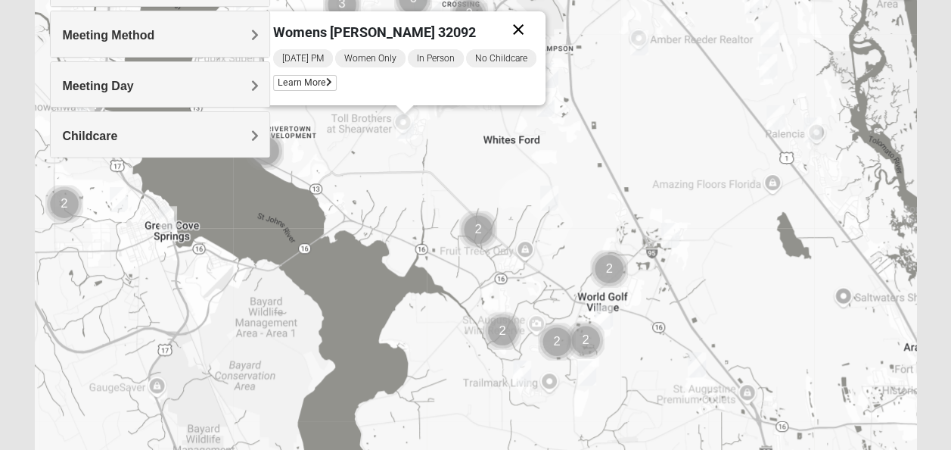
click at [519, 33] on button "Close" at bounding box center [518, 29] width 36 height 36
